Goal: Task Accomplishment & Management: Complete application form

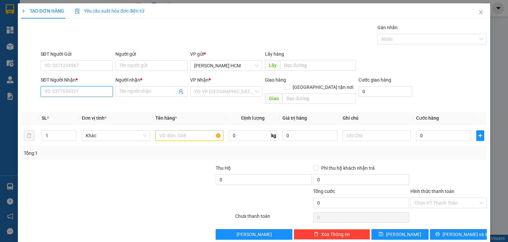
click at [91, 91] on input "SĐT Người Nhận *" at bounding box center [77, 91] width 72 height 11
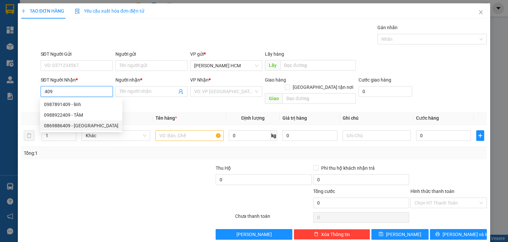
click at [78, 124] on div "0869886409 - [GEOGRAPHIC_DATA]" at bounding box center [81, 125] width 74 height 7
type input "0869886409"
type input "mỹ hoa"
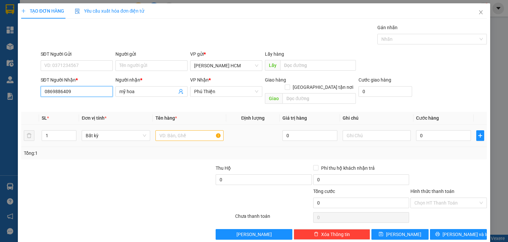
type input "0869886409"
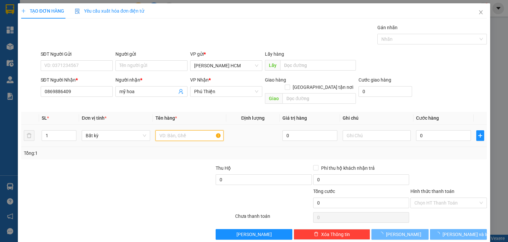
click at [172, 130] on input "text" at bounding box center [190, 135] width 68 height 11
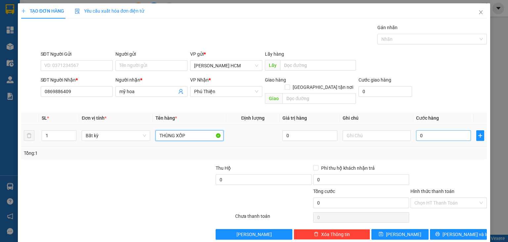
type input "THÙNG XỐP"
click at [440, 130] on input "0" at bounding box center [443, 135] width 55 height 11
type input "001"
type input "1"
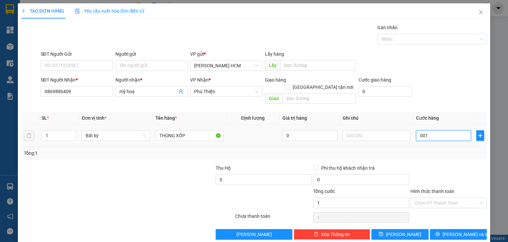
type input "0.017"
type input "17"
type input "00.170"
type input "170"
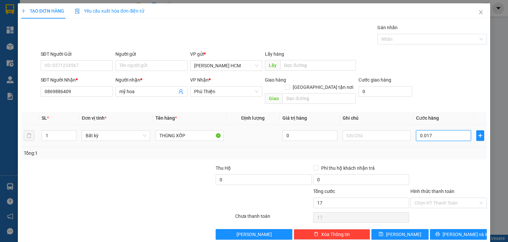
type input "170"
type input "170.000"
click at [430, 149] on div "Tổng: 1" at bounding box center [254, 152] width 461 height 7
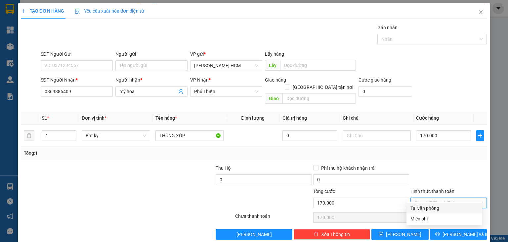
click at [439, 198] on input "Hình thức thanh toán" at bounding box center [447, 203] width 64 height 10
click at [436, 206] on div "Tại văn phòng" at bounding box center [445, 207] width 68 height 7
type input "0"
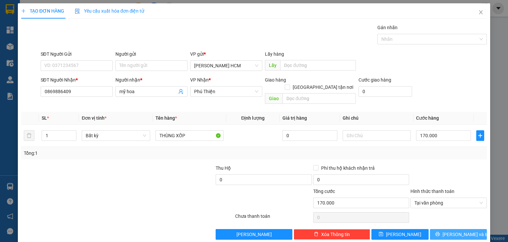
click at [444, 229] on button "[PERSON_NAME] và In" at bounding box center [458, 234] width 57 height 11
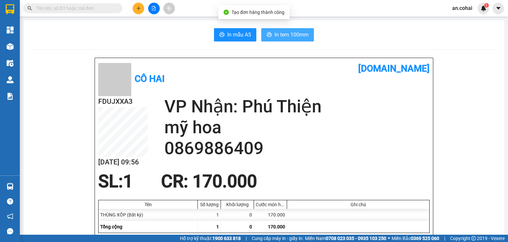
click at [286, 38] on span "In tem 100mm" at bounding box center [292, 34] width 34 height 8
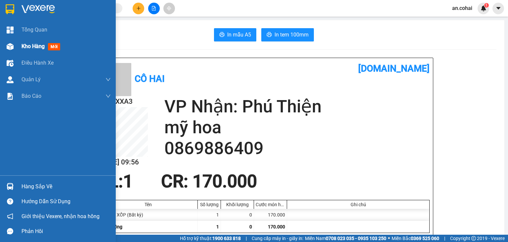
click at [21, 48] on div "Kho hàng mới" at bounding box center [58, 46] width 116 height 17
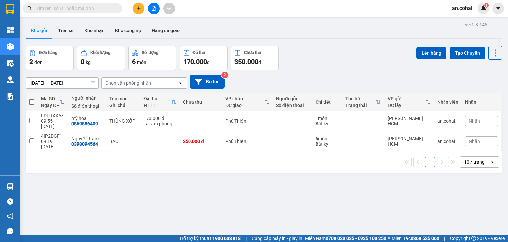
click at [32, 103] on span at bounding box center [31, 101] width 5 height 5
click at [32, 99] on input "checkbox" at bounding box center [32, 99] width 0 height 0
checkbox input "true"
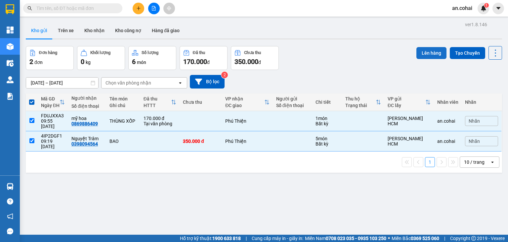
click at [434, 53] on button "Lên hàng" at bounding box center [432, 53] width 30 height 12
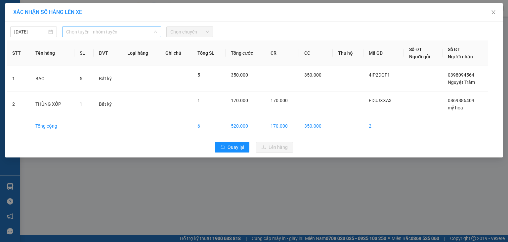
click at [131, 32] on span "Chọn tuyến - nhóm tuyến" at bounding box center [111, 32] width 91 height 10
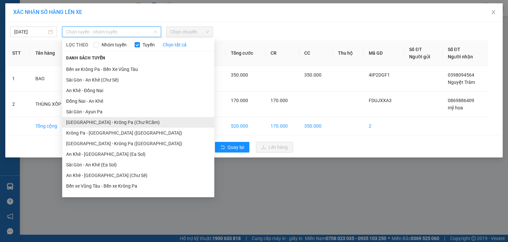
scroll to position [36, 0]
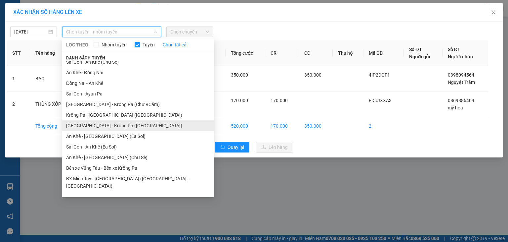
click at [107, 127] on li "[GEOGRAPHIC_DATA] - Krông Pa ([GEOGRAPHIC_DATA])" at bounding box center [138, 125] width 152 height 11
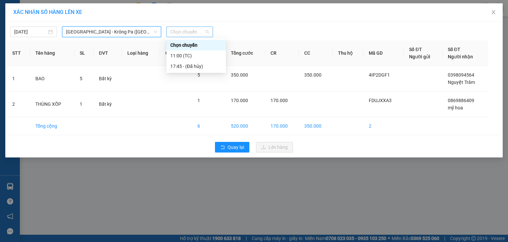
click at [190, 28] on span "Chọn chuyến" at bounding box center [189, 32] width 39 height 10
click at [194, 57] on div "11:00 (TC)" at bounding box center [196, 55] width 52 height 7
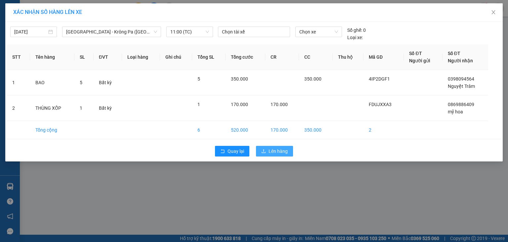
click at [280, 153] on span "Lên hàng" at bounding box center [278, 150] width 19 height 7
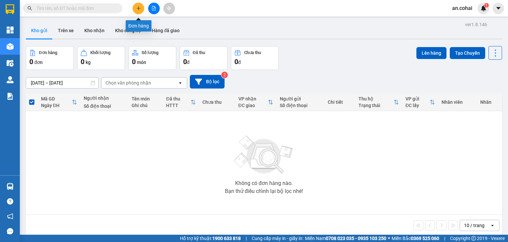
click at [139, 8] on icon "plus" at bounding box center [138, 8] width 5 height 5
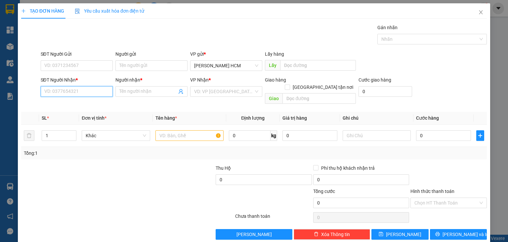
click at [81, 87] on input "SĐT Người Nhận *" at bounding box center [77, 91] width 72 height 11
click at [133, 90] on input "Người nhận *" at bounding box center [148, 91] width 58 height 7
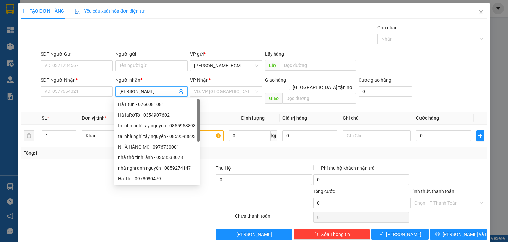
type input "[PERSON_NAME]"
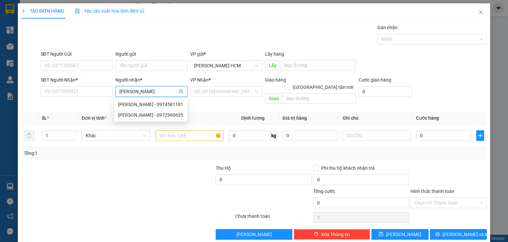
click at [168, 104] on div "[PERSON_NAME] - 0974581181" at bounding box center [150, 104] width 65 height 7
type input "0974581181"
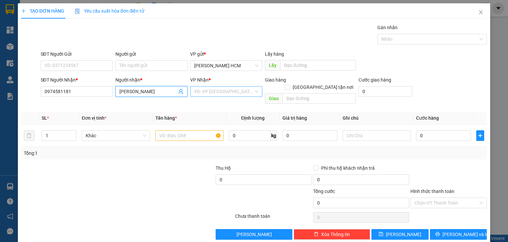
type input "[PERSON_NAME]"
click at [211, 92] on input "search" at bounding box center [224, 91] width 60 height 10
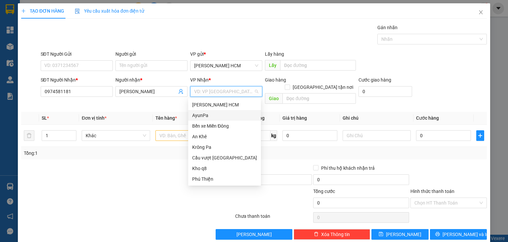
click at [203, 115] on div "AyunPa" at bounding box center [224, 115] width 65 height 7
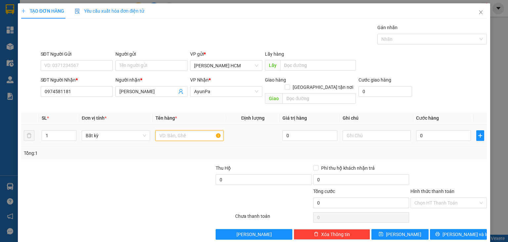
click at [185, 130] on input "text" at bounding box center [190, 135] width 68 height 11
type input "BAO"
click at [436, 130] on input "0" at bounding box center [443, 135] width 55 height 11
type input "001"
type input "1"
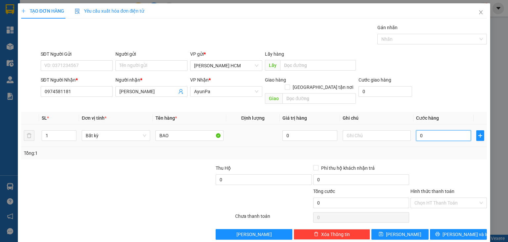
type input "1"
type input "0.013"
type input "13"
type input "001"
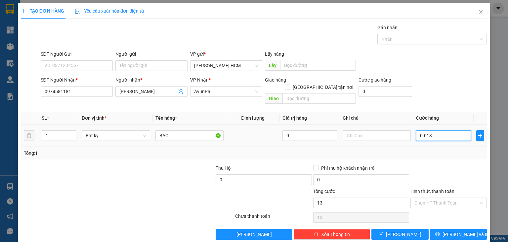
type input "1"
type input "0.010"
type input "10"
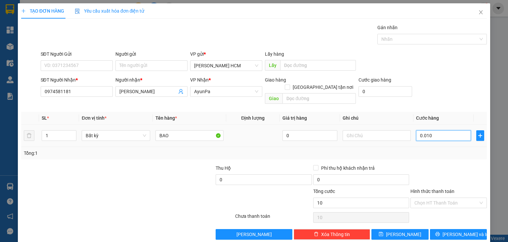
type input "00.100"
type input "100"
type input "100.000"
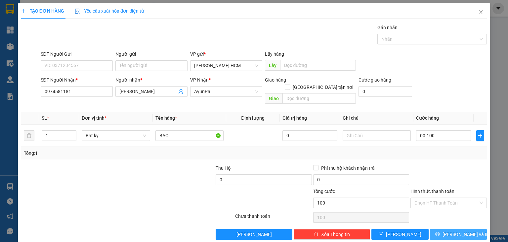
type input "100.000"
click at [446, 229] on button "[PERSON_NAME] và In" at bounding box center [458, 234] width 57 height 11
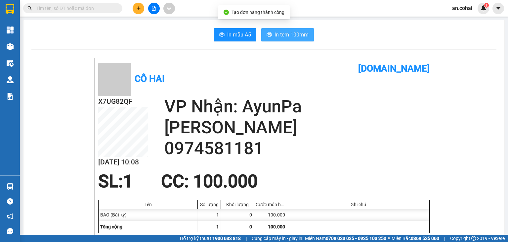
click at [276, 32] on span "In tem 100mm" at bounding box center [292, 34] width 34 height 8
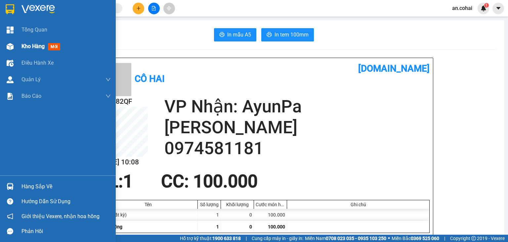
click at [33, 51] on div "Kho hàng mới" at bounding box center [66, 46] width 89 height 17
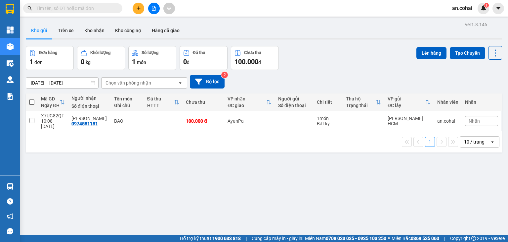
click at [33, 101] on span at bounding box center [31, 101] width 5 height 5
click at [32, 99] on input "checkbox" at bounding box center [32, 99] width 0 height 0
checkbox input "true"
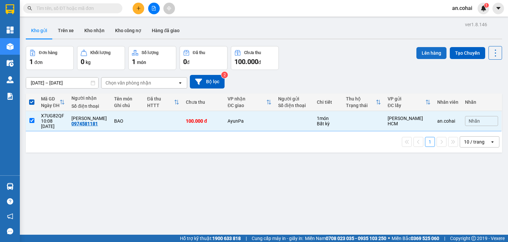
click at [429, 56] on button "Lên hàng" at bounding box center [432, 53] width 30 height 12
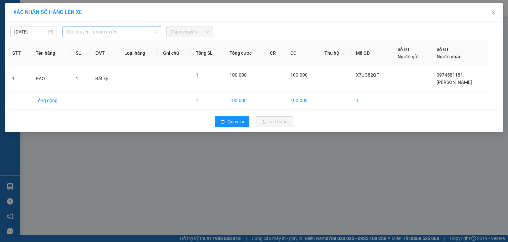
click at [83, 34] on span "Chọn tuyến - nhóm tuyến" at bounding box center [111, 32] width 91 height 10
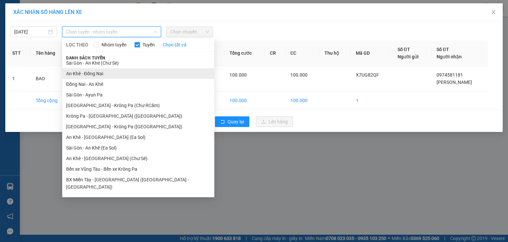
scroll to position [36, 0]
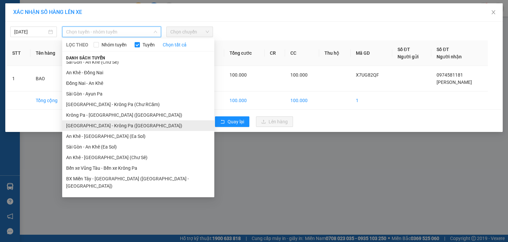
click at [118, 123] on li "[GEOGRAPHIC_DATA] - Krông Pa ([GEOGRAPHIC_DATA])" at bounding box center [138, 125] width 152 height 11
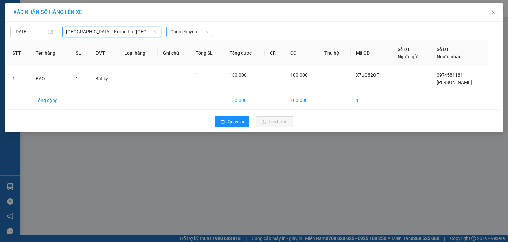
click at [193, 34] on span "Chọn chuyến" at bounding box center [189, 32] width 39 height 10
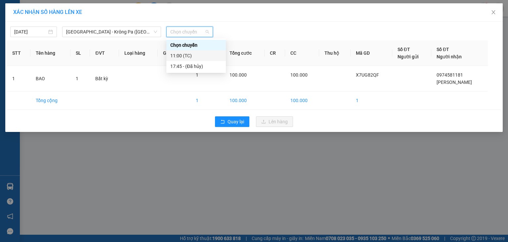
click at [199, 57] on div "11:00 (TC)" at bounding box center [196, 55] width 52 height 7
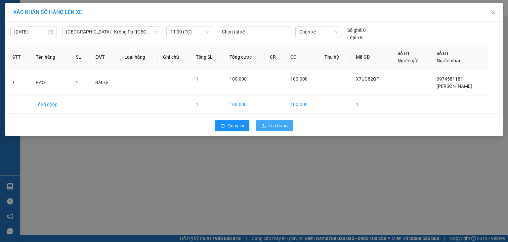
click at [280, 126] on span "Lên hàng" at bounding box center [278, 125] width 19 height 7
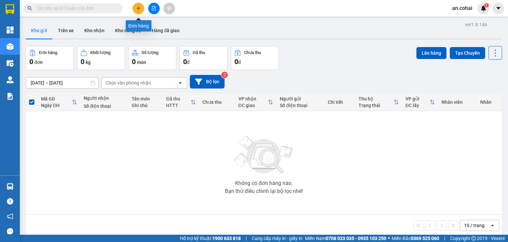
click at [142, 10] on button at bounding box center [139, 9] width 12 height 12
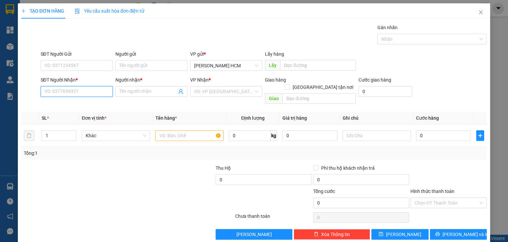
click at [100, 90] on input "SĐT Người Nhận *" at bounding box center [77, 91] width 72 height 11
click at [81, 92] on input "SĐT Người Nhận *" at bounding box center [77, 91] width 72 height 11
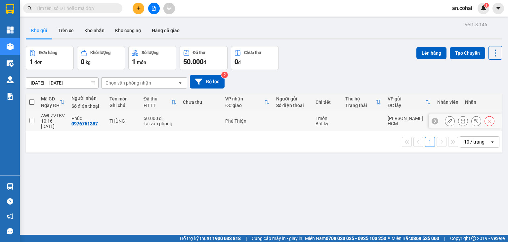
click at [458, 120] on div at bounding box center [463, 121] width 10 height 10
click at [459, 120] on button at bounding box center [463, 121] width 9 height 12
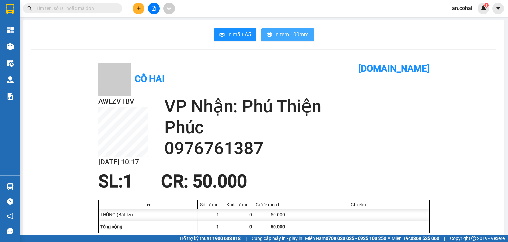
click at [306, 35] on span "In tem 100mm" at bounding box center [292, 34] width 34 height 8
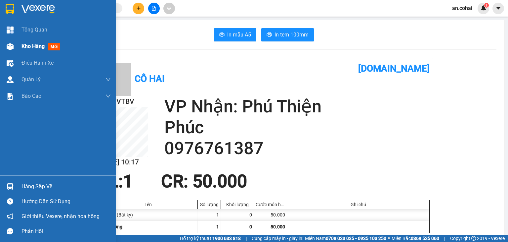
click at [25, 49] on span "Kho hàng" at bounding box center [33, 46] width 23 height 6
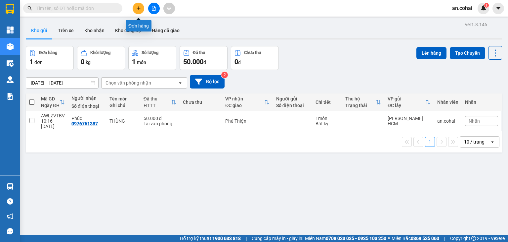
click at [137, 7] on icon "plus" at bounding box center [138, 8] width 5 height 5
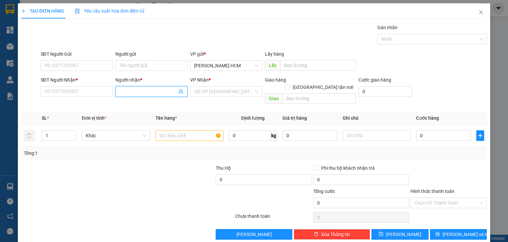
click at [144, 92] on input "Người nhận *" at bounding box center [148, 91] width 58 height 7
type input "[PERSON_NAME]"
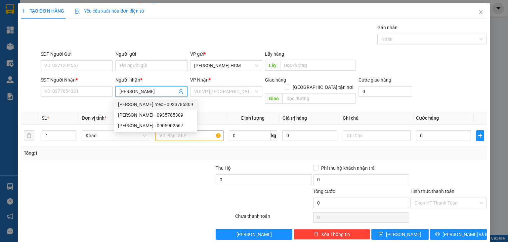
click at [169, 103] on div "[PERSON_NAME] meo - 0933785309" at bounding box center [155, 104] width 75 height 7
type input "0933785309"
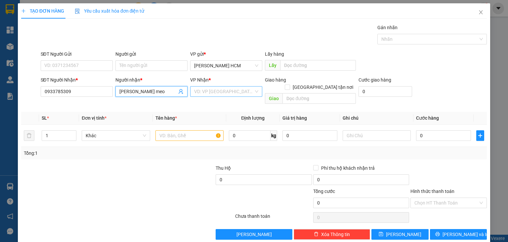
type input "[PERSON_NAME] meo"
click at [210, 89] on input "search" at bounding box center [224, 91] width 60 height 10
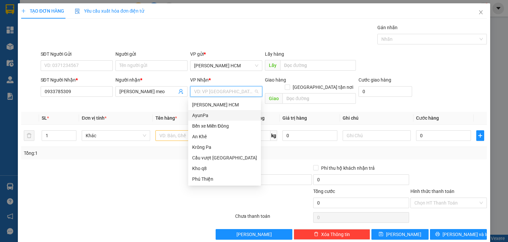
click at [202, 115] on div "AyunPa" at bounding box center [224, 115] width 65 height 7
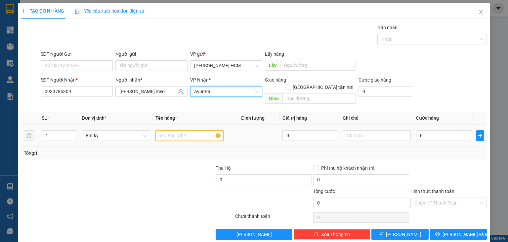
click at [186, 130] on input "text" at bounding box center [190, 135] width 68 height 11
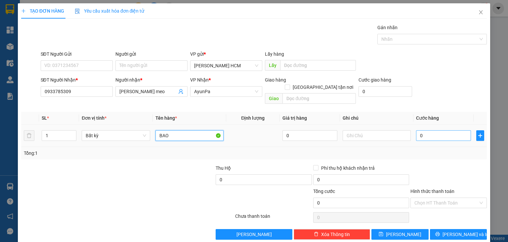
type input "BAO"
click at [419, 130] on input "0" at bounding box center [443, 135] width 55 height 11
type input "007"
type input "7"
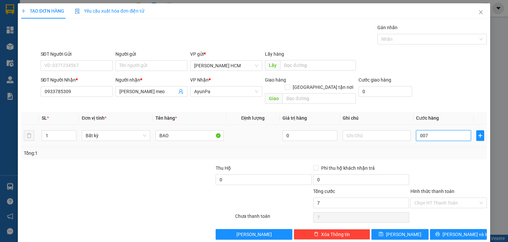
type input "0.070"
type input "70"
type input "70.000"
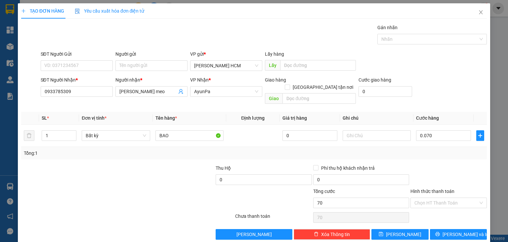
type input "70.000"
click at [422, 155] on div "Transit Pickup Surcharge Ids Transit Deliver Surcharge Ids Transit Deliver Surc…" at bounding box center [254, 131] width 466 height 215
click at [403, 231] on button "[PERSON_NAME]" at bounding box center [400, 234] width 57 height 11
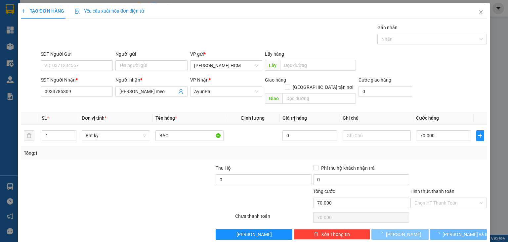
type input "0"
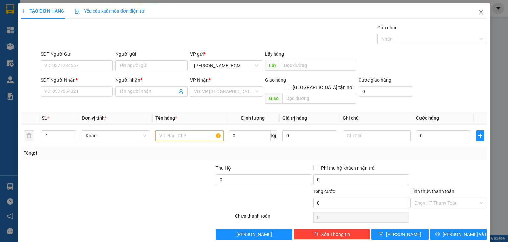
click at [478, 15] on icon "close" at bounding box center [480, 12] width 5 height 5
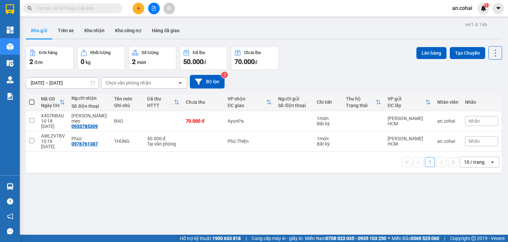
click at [30, 101] on span at bounding box center [31, 101] width 5 height 5
click at [32, 99] on input "checkbox" at bounding box center [32, 99] width 0 height 0
checkbox input "true"
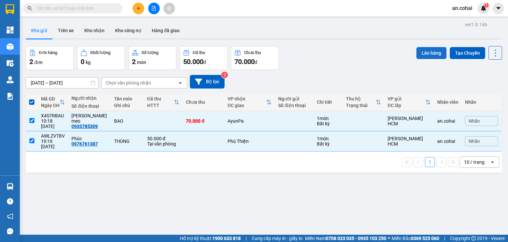
click at [430, 55] on button "Lên hàng" at bounding box center [432, 53] width 30 height 12
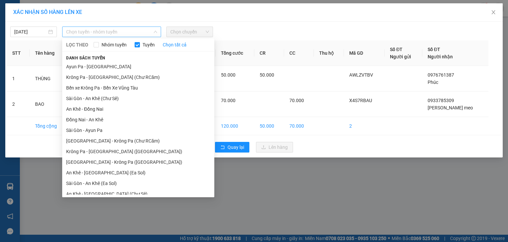
click at [133, 31] on span "Chọn tuyến - nhóm tuyến" at bounding box center [111, 32] width 91 height 10
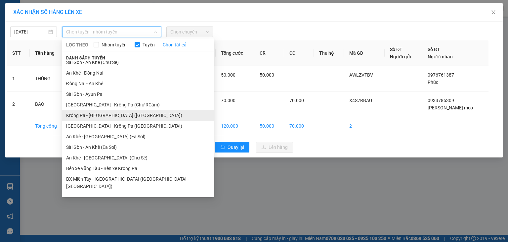
scroll to position [36, 0]
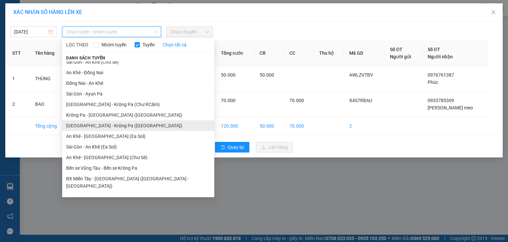
click at [108, 126] on li "[GEOGRAPHIC_DATA] - Krông Pa ([GEOGRAPHIC_DATA])" at bounding box center [138, 125] width 152 height 11
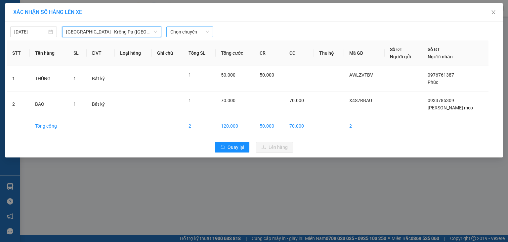
click at [191, 29] on span "Chọn chuyến" at bounding box center [189, 32] width 39 height 10
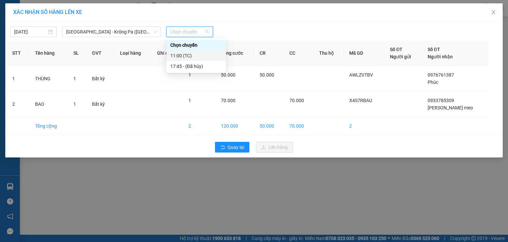
click at [188, 55] on div "11:00 (TC)" at bounding box center [196, 55] width 52 height 7
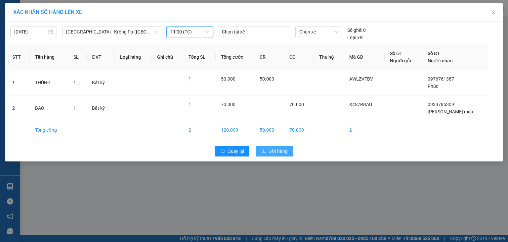
click at [274, 149] on span "Lên hàng" at bounding box center [278, 150] width 19 height 7
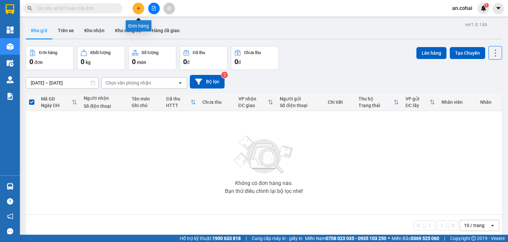
click at [142, 11] on button at bounding box center [139, 9] width 12 height 12
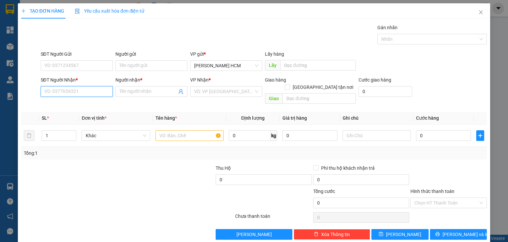
click at [60, 93] on input "SĐT Người Nhận *" at bounding box center [77, 91] width 72 height 11
click at [74, 100] on div "0915535665 - MK SỐ 1 AUYN PA" at bounding box center [77, 104] width 75 height 11
type input "0915535665"
type input "MK SỐ 1 AUYN PA"
type input "0915535665"
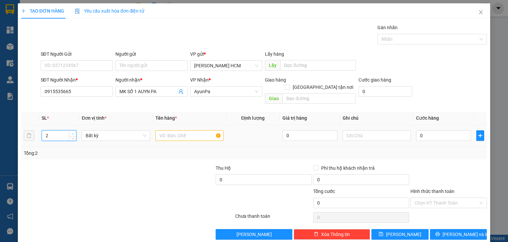
click at [72, 132] on span "up" at bounding box center [73, 134] width 4 height 4
type input "3"
click at [72, 133] on icon "up" at bounding box center [73, 134] width 2 height 2
click at [172, 130] on input "text" at bounding box center [190, 135] width 68 height 11
type input "THÙNG"
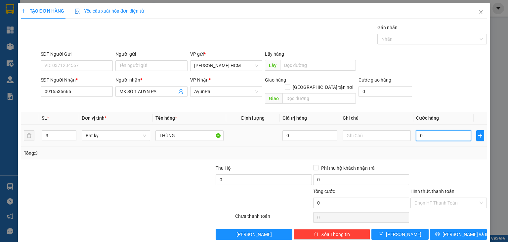
click at [440, 131] on input "0" at bounding box center [443, 135] width 55 height 11
type input "002"
type input "2"
type input "0.024"
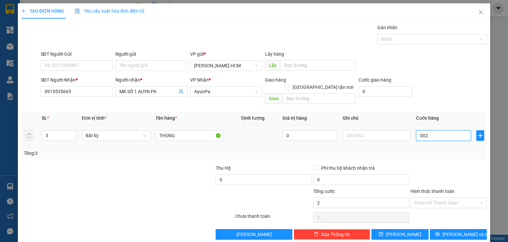
type input "24"
type input "00.240"
type input "240"
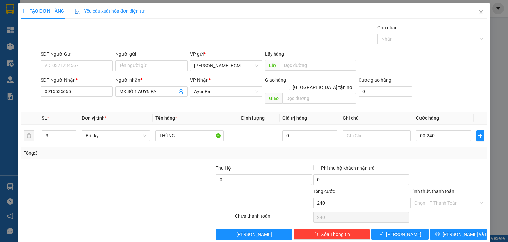
type input "240.000"
click at [446, 168] on div at bounding box center [449, 175] width 78 height 23
click at [446, 229] on button "[PERSON_NAME] và In" at bounding box center [458, 234] width 57 height 11
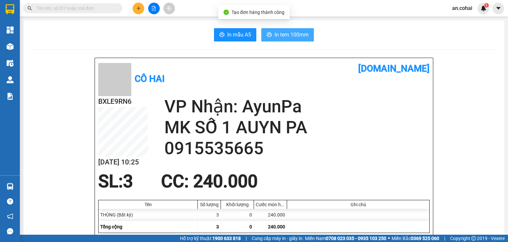
click at [302, 39] on button "In tem 100mm" at bounding box center [287, 34] width 53 height 13
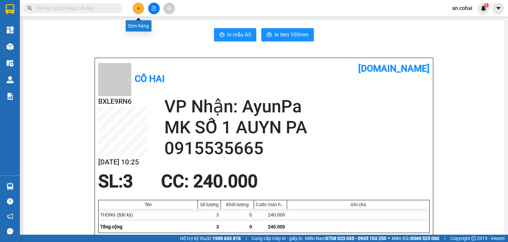
click at [141, 6] on button at bounding box center [139, 9] width 12 height 12
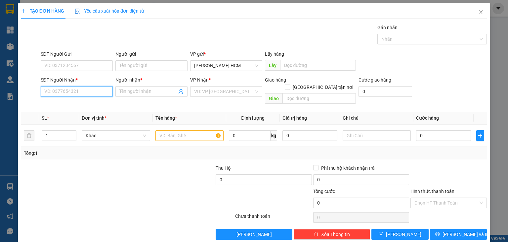
click at [103, 94] on input "SĐT Người Nhận *" at bounding box center [77, 91] width 72 height 11
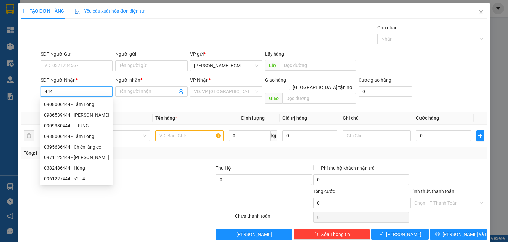
click at [89, 103] on div "0908006444 - Tâm Long" at bounding box center [76, 104] width 65 height 7
type input "0908006444"
type input "Tâm Long"
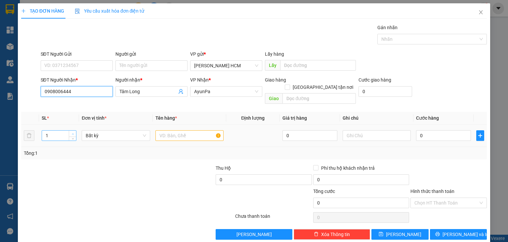
type input "0908006444"
type input "2"
drag, startPoint x: 71, startPoint y: 125, endPoint x: 98, endPoint y: 124, distance: 26.8
click at [72, 132] on icon "up" at bounding box center [73, 133] width 2 height 2
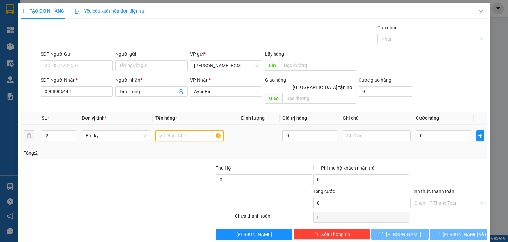
drag, startPoint x: 171, startPoint y: 131, endPoint x: 166, endPoint y: 123, distance: 9.9
click at [171, 130] on input "text" at bounding box center [190, 135] width 68 height 11
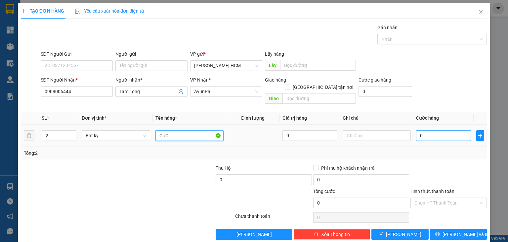
type input "CUC"
click at [449, 130] on input "0" at bounding box center [443, 135] width 55 height 11
type input "001"
type input "1"
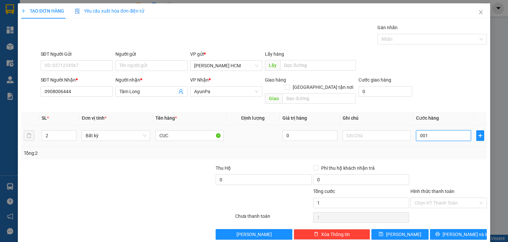
type input "0.013"
type input "13"
type input "00.130"
type input "130"
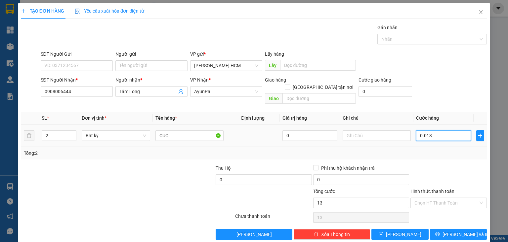
type input "130"
type input "130.000"
drag, startPoint x: 445, startPoint y: 153, endPoint x: 445, endPoint y: 158, distance: 4.6
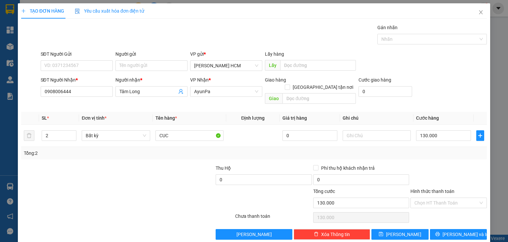
click at [445, 158] on div "Transit Pickup Surcharge Ids Transit Deliver Surcharge Ids Transit Deliver Surc…" at bounding box center [254, 131] width 466 height 215
click at [437, 229] on button "[PERSON_NAME] và In" at bounding box center [458, 234] width 57 height 11
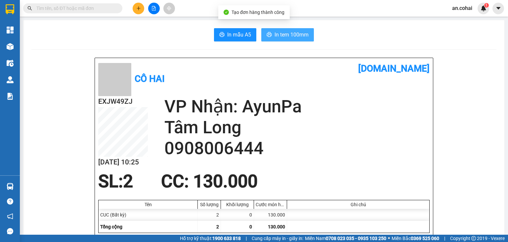
click at [307, 32] on button "In tem 100mm" at bounding box center [287, 34] width 53 height 13
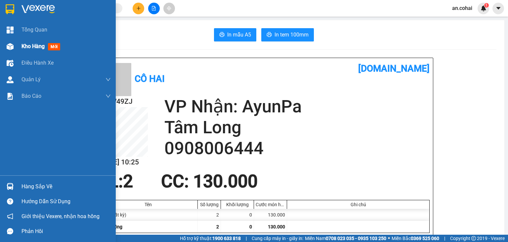
click at [30, 43] on span "Kho hàng" at bounding box center [33, 46] width 23 height 6
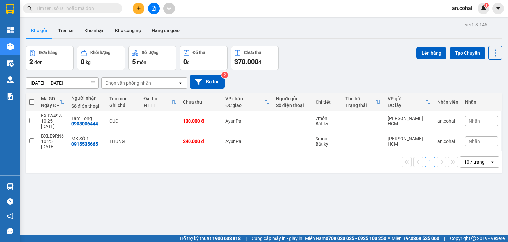
click at [32, 102] on span at bounding box center [31, 101] width 5 height 5
click at [32, 99] on input "checkbox" at bounding box center [32, 99] width 0 height 0
checkbox input "true"
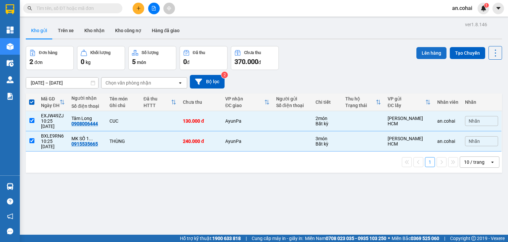
click at [426, 53] on button "Lên hàng" at bounding box center [432, 53] width 30 height 12
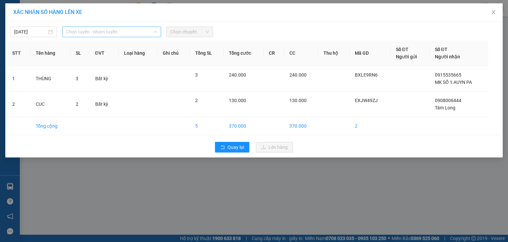
click at [101, 30] on span "Chọn tuyến - nhóm tuyến" at bounding box center [111, 32] width 91 height 10
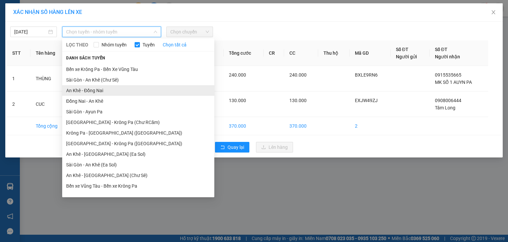
scroll to position [36, 0]
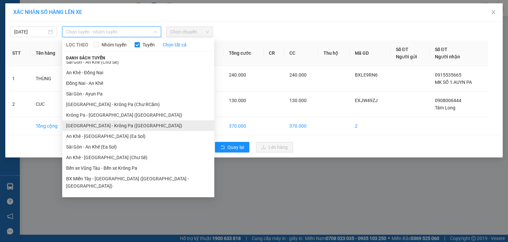
click at [111, 126] on li "[GEOGRAPHIC_DATA] - Krông Pa ([GEOGRAPHIC_DATA])" at bounding box center [138, 125] width 152 height 11
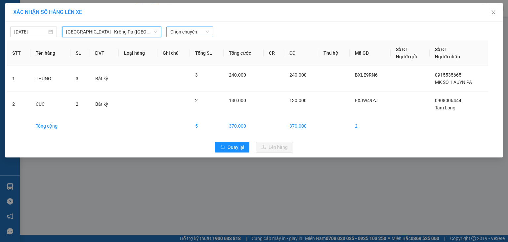
click at [191, 33] on span "Chọn chuyến" at bounding box center [189, 32] width 39 height 10
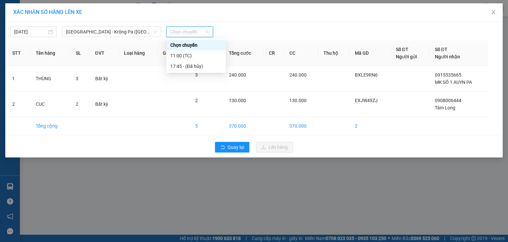
drag, startPoint x: 188, startPoint y: 49, endPoint x: 194, endPoint y: 56, distance: 8.7
click at [189, 51] on div "Chọn chuyến 11:00 (TC) 17:45 - (Đã hủy)" at bounding box center [196, 56] width 60 height 32
click at [194, 55] on div "11:00 (TC)" at bounding box center [196, 55] width 52 height 7
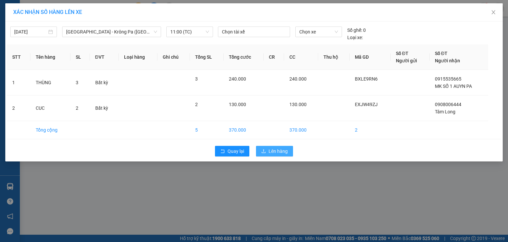
click at [270, 150] on span "Lên hàng" at bounding box center [278, 150] width 19 height 7
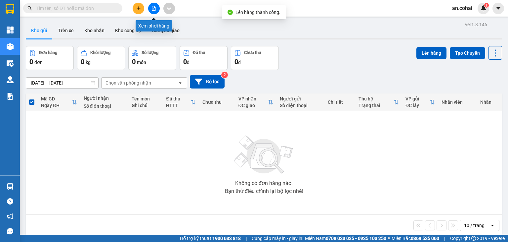
click at [155, 8] on icon "file-add" at bounding box center [154, 8] width 5 height 5
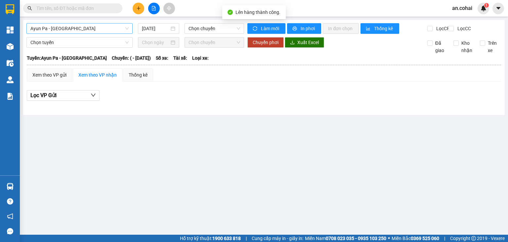
click at [107, 28] on span "Ayun Pa - [GEOGRAPHIC_DATA]" at bounding box center [79, 28] width 98 height 10
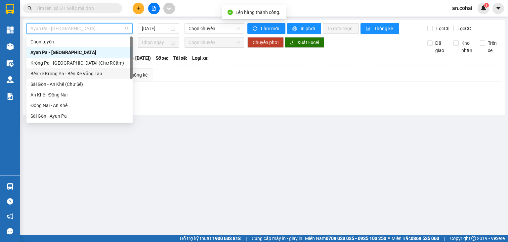
scroll to position [95, 0]
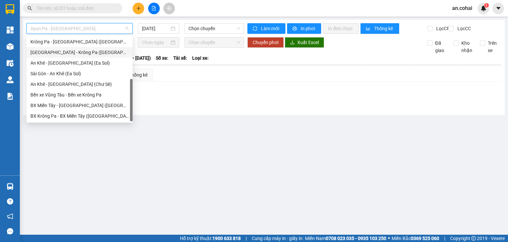
drag, startPoint x: 77, startPoint y: 55, endPoint x: 119, endPoint y: 45, distance: 43.8
click at [77, 55] on div "[GEOGRAPHIC_DATA] - Krông Pa ([GEOGRAPHIC_DATA])" at bounding box center [79, 52] width 98 height 7
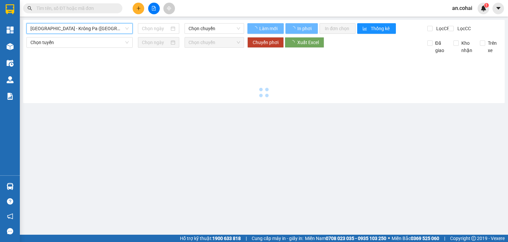
type input "[DATE]"
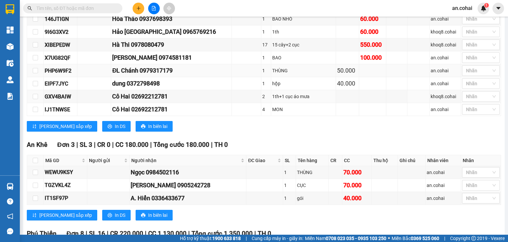
scroll to position [365, 0]
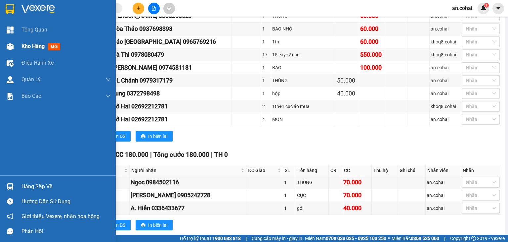
click at [27, 50] on div "Kho hàng mới" at bounding box center [66, 46] width 89 height 17
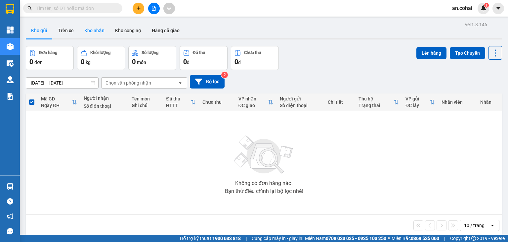
click at [97, 32] on button "Kho nhận" at bounding box center [94, 31] width 31 height 16
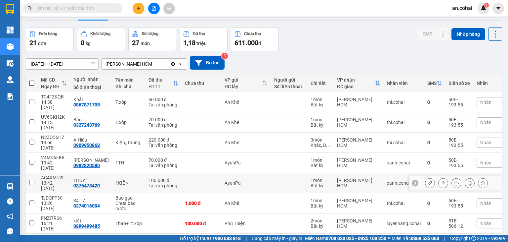
scroll to position [65, 0]
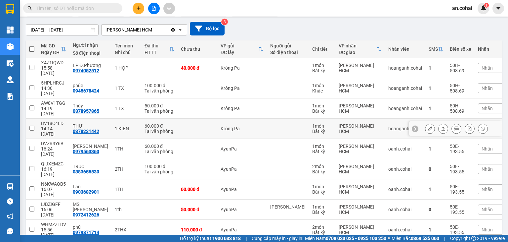
scroll to position [54, 0]
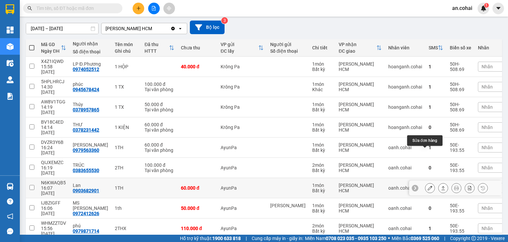
click at [428, 185] on icon at bounding box center [430, 187] width 5 height 5
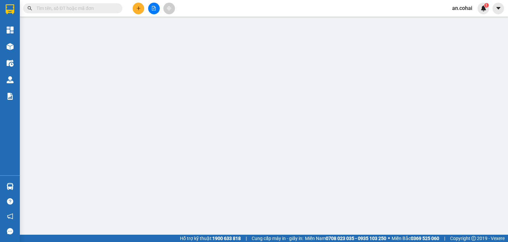
type input "0903682901"
type input "Lan"
type input "0"
type input "60.000"
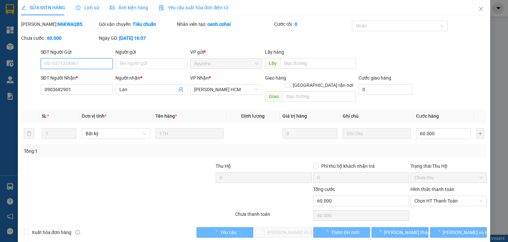
scroll to position [4, 0]
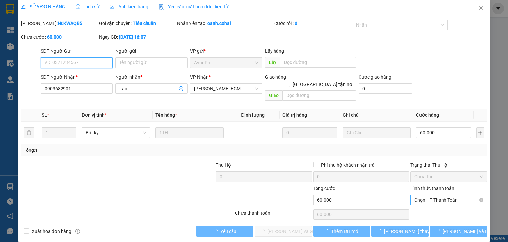
click at [435, 195] on span "Chọn HT Thanh Toán" at bounding box center [449, 200] width 68 height 10
click at [424, 205] on div "Tại văn phòng" at bounding box center [445, 205] width 68 height 7
type input "0"
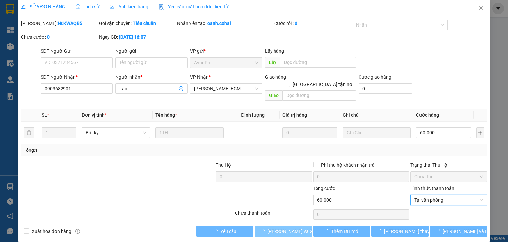
drag, startPoint x: 291, startPoint y: 223, endPoint x: 329, endPoint y: 182, distance: 55.7
click at [292, 227] on span "[PERSON_NAME] và Giao hàng" at bounding box center [299, 230] width 64 height 7
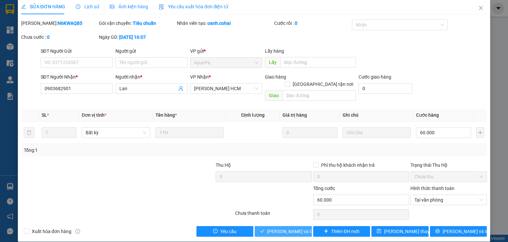
click at [286, 227] on span "[PERSON_NAME] và Giao hàng" at bounding box center [299, 230] width 64 height 7
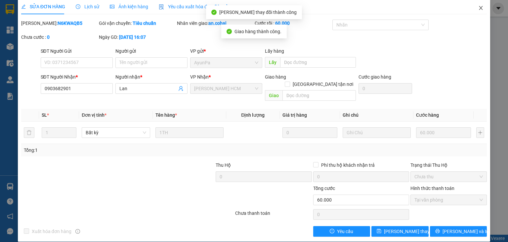
click at [478, 7] on icon "close" at bounding box center [480, 7] width 5 height 5
